Goal: Task Accomplishment & Management: Use online tool/utility

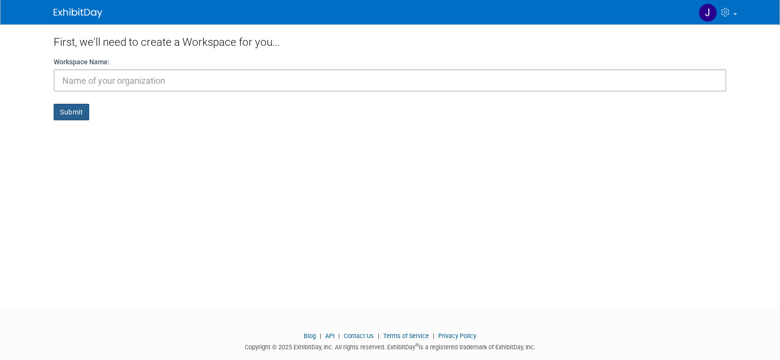
click at [72, 116] on button "Submit" at bounding box center [72, 112] width 36 height 17
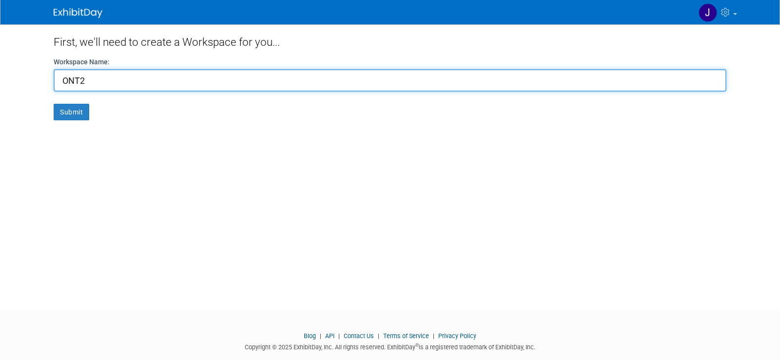
type input "ONT2"
click at [54, 104] on button "Submit" at bounding box center [72, 112] width 36 height 17
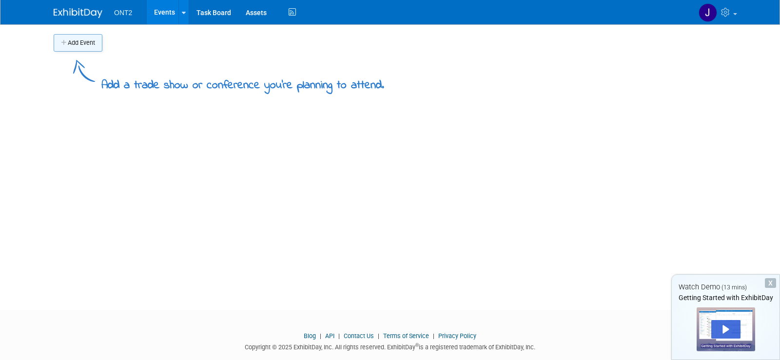
click at [94, 49] on button "Add Event" at bounding box center [78, 43] width 49 height 18
